Goal: Browse casually

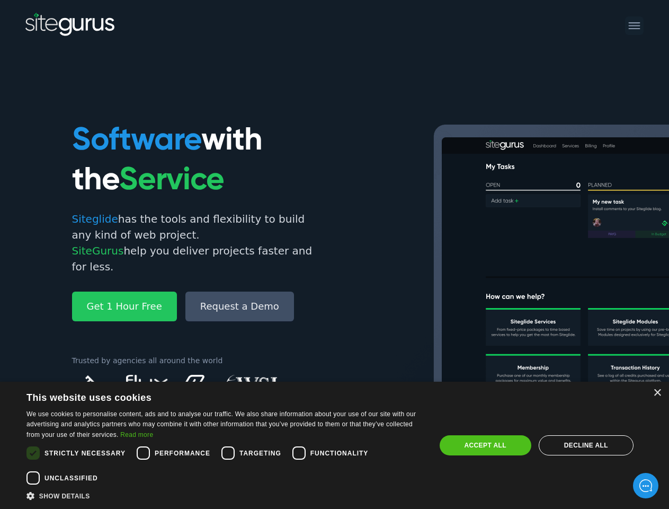
click at [357, 254] on img at bounding box center [648, 299] width 583 height 351
click at [657, 393] on div "×" at bounding box center [657, 393] width 8 height 8
click at [33, 452] on div "Cookie consent dialog" at bounding box center [33, 452] width 25 height 25
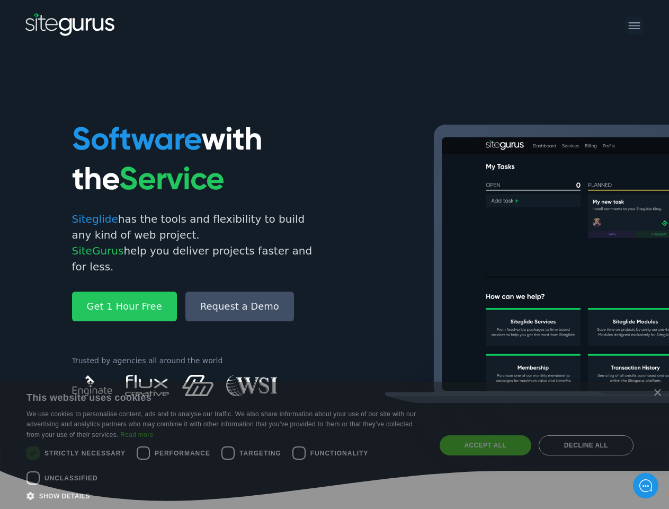
click at [143, 452] on icon at bounding box center [334, 474] width 669 height 54
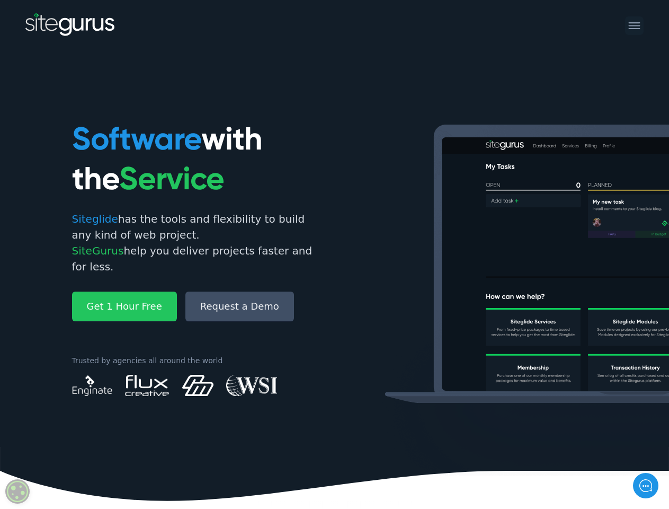
click at [228, 452] on icon at bounding box center [334, 474] width 669 height 54
click at [357, 452] on img at bounding box center [648, 299] width 583 height 351
click at [33, 477] on icon at bounding box center [334, 474] width 669 height 54
click at [485, 445] on img at bounding box center [648, 299] width 583 height 351
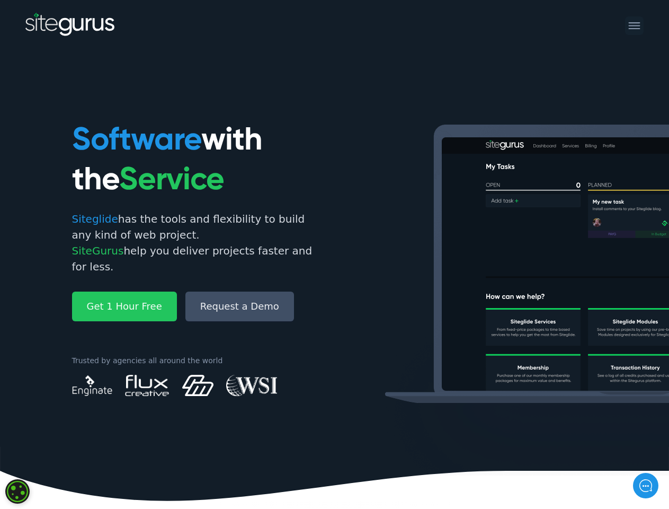
click at [586, 445] on img at bounding box center [648, 299] width 583 height 351
